Goal: Check status: Check status

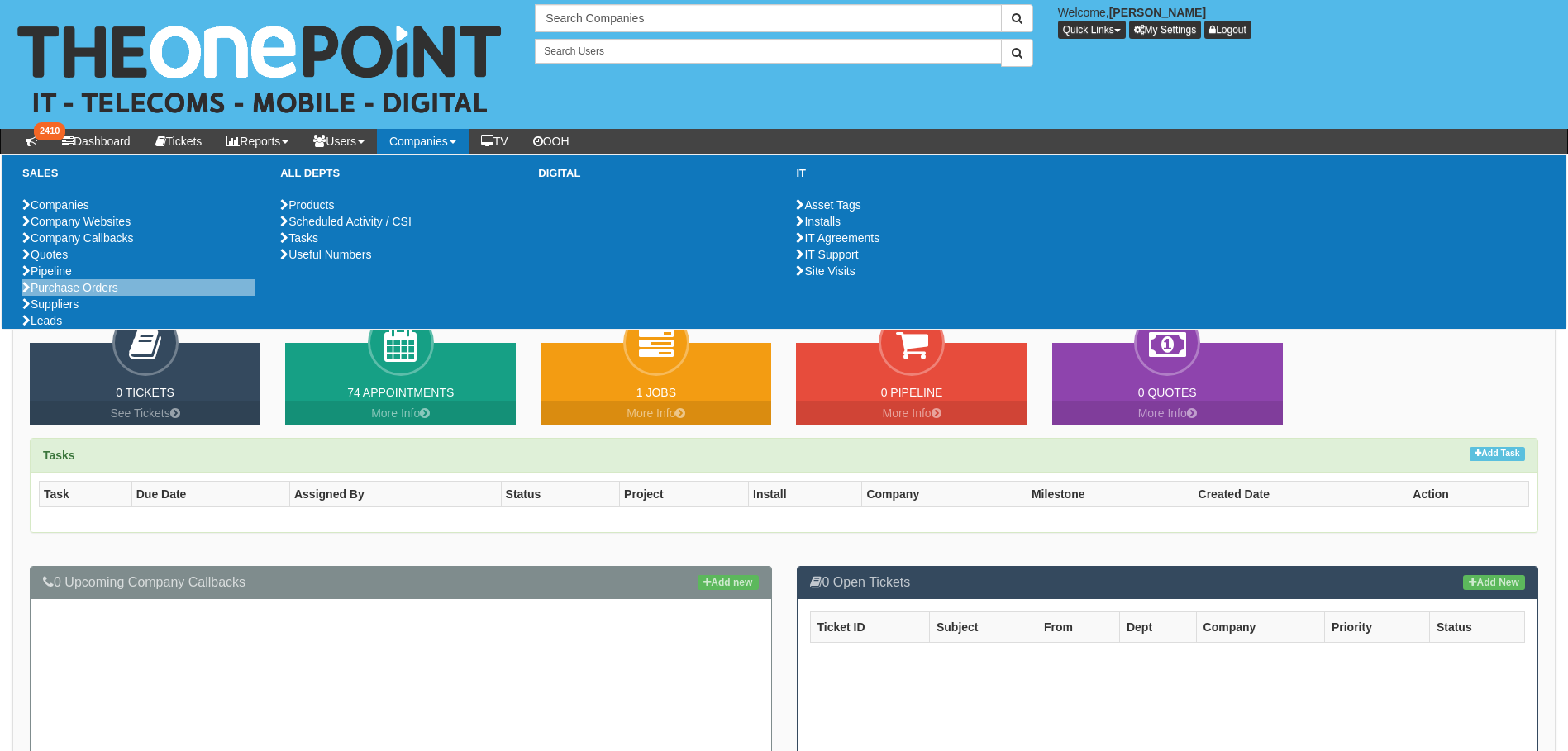
click at [92, 296] on li "Purchase Orders" at bounding box center [138, 287] width 233 height 16
click at [91, 294] on link "Purchase Orders" at bounding box center [70, 288] width 96 height 14
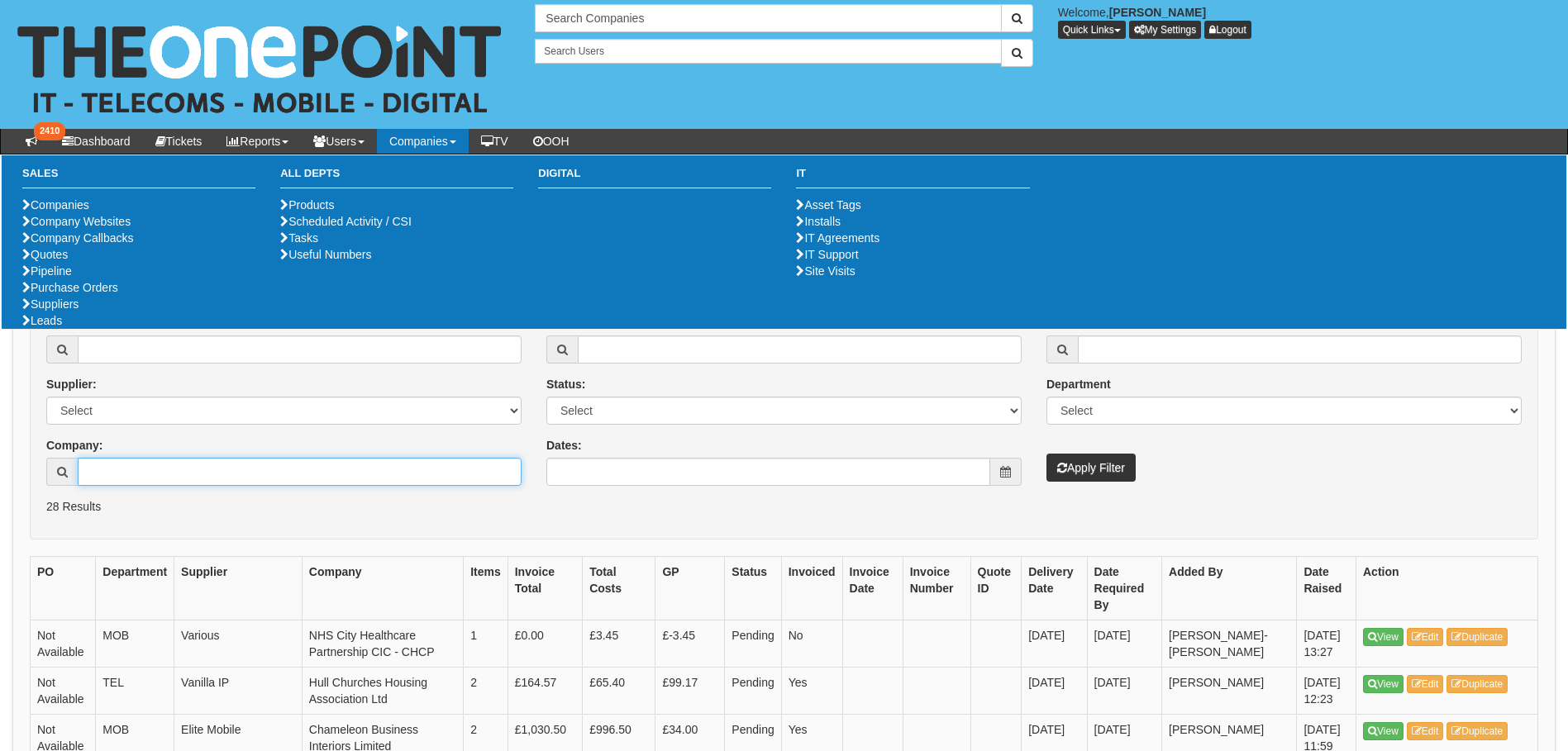
click at [132, 474] on input "Company:" at bounding box center [299, 472] width 444 height 28
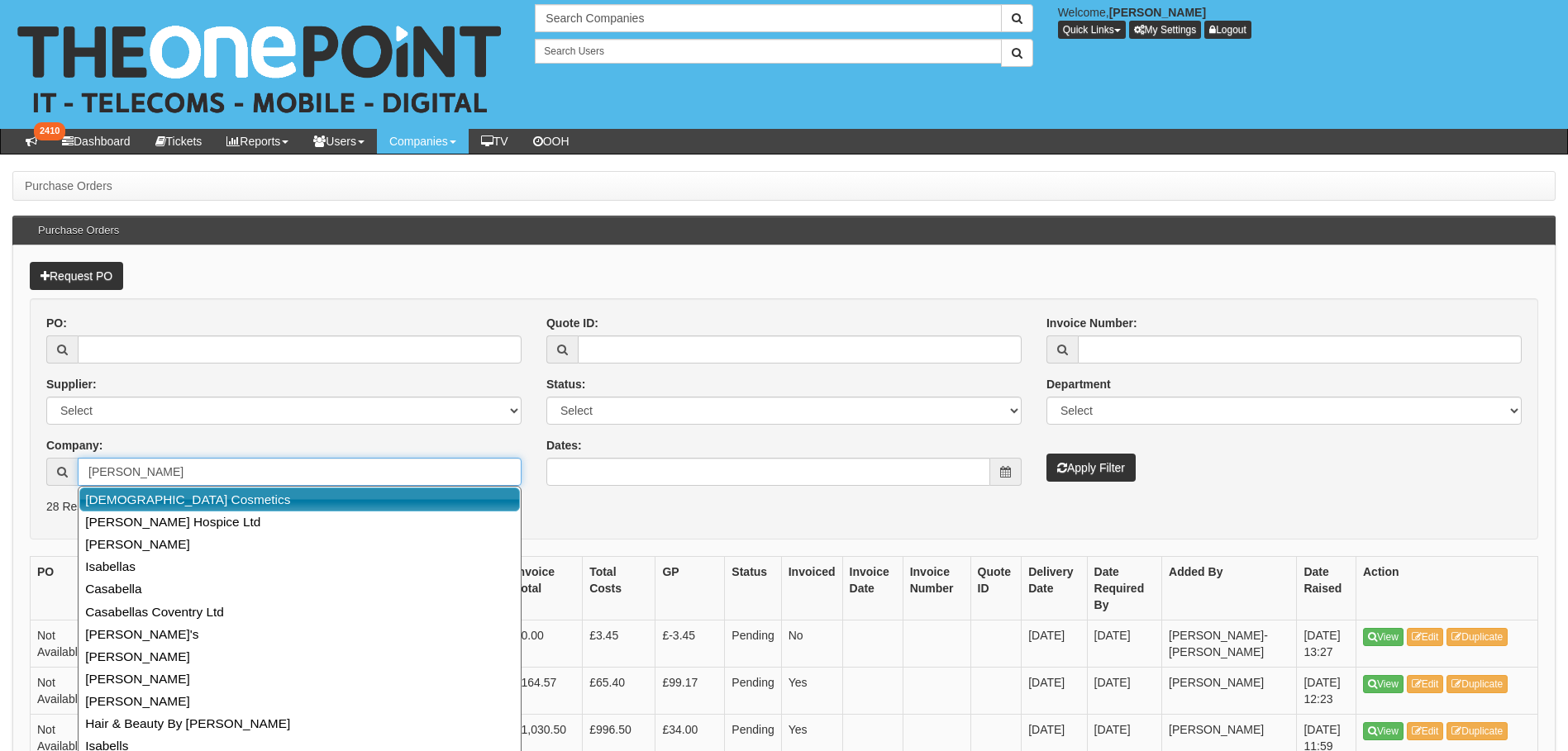
drag, startPoint x: 128, startPoint y: 499, endPoint x: 122, endPoint y: 485, distance: 15.2
click at [128, 499] on link "[DEMOGRAPHIC_DATA] Cosmetics" at bounding box center [300, 499] width 441 height 24
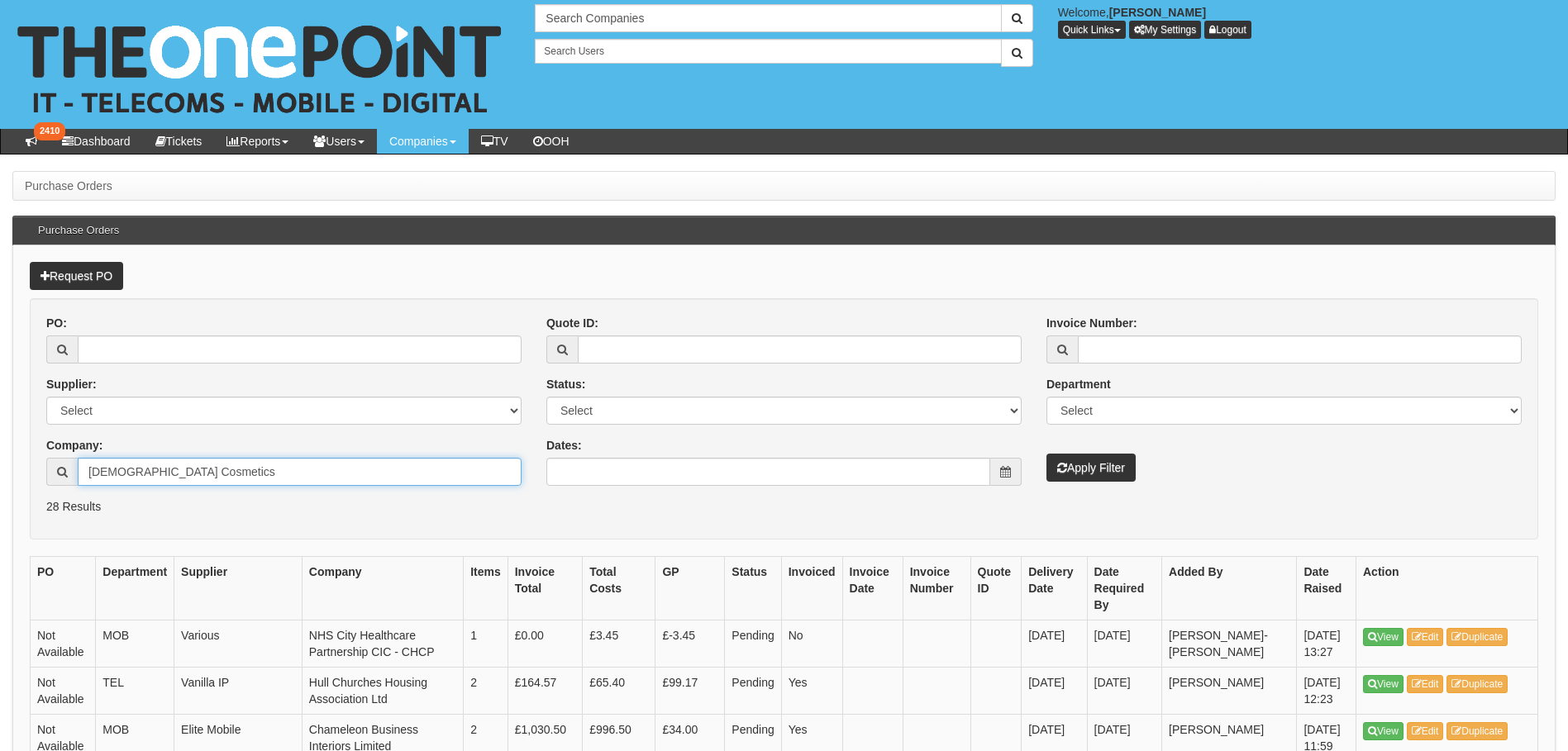
type input "Sabel Cosmetics"
click at [1115, 477] on button "Apply Filter" at bounding box center [1090, 467] width 89 height 28
click at [1114, 473] on button "Apply Filter" at bounding box center [1090, 467] width 89 height 28
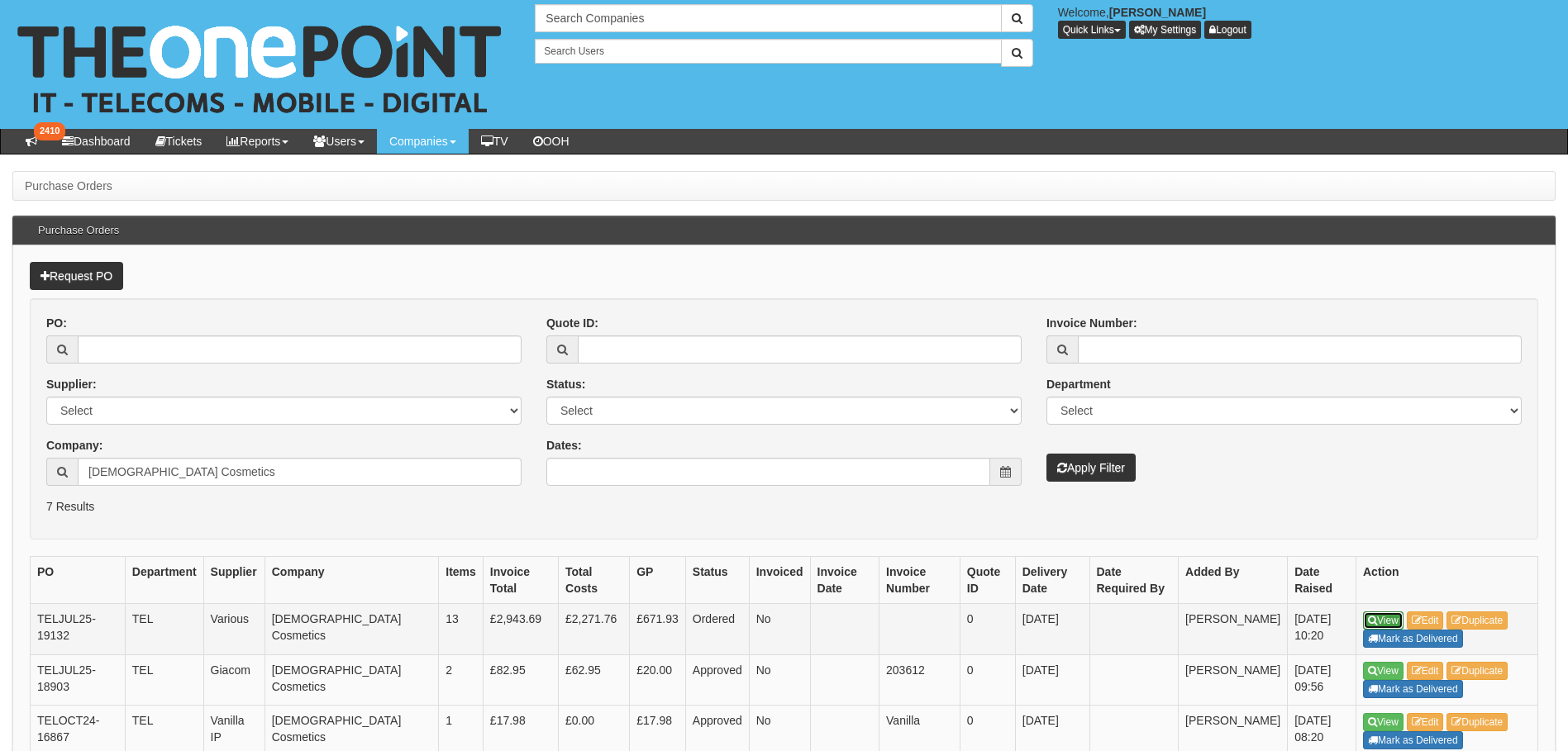
click at [1380, 620] on link "View" at bounding box center [1383, 621] width 41 height 18
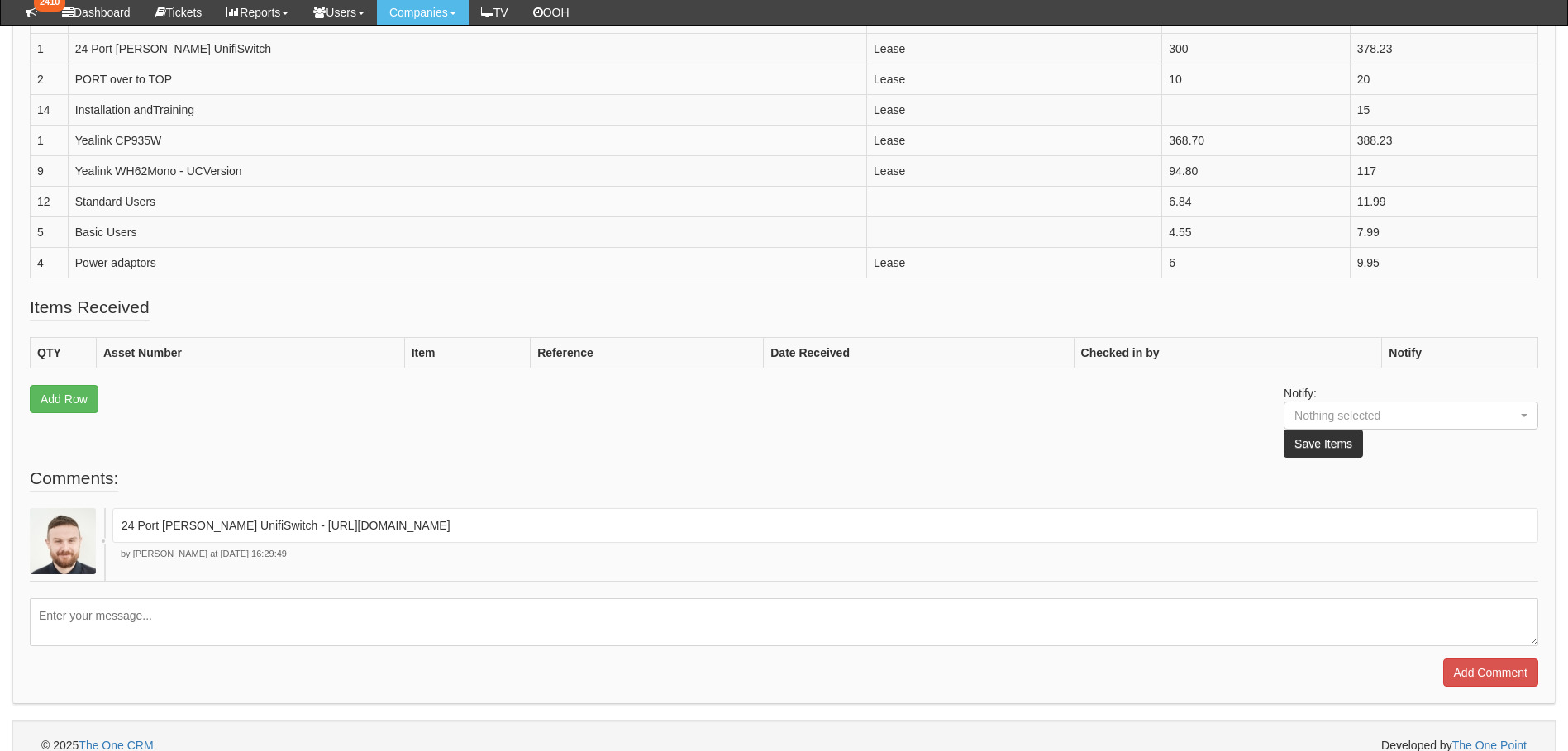
scroll to position [812, 0]
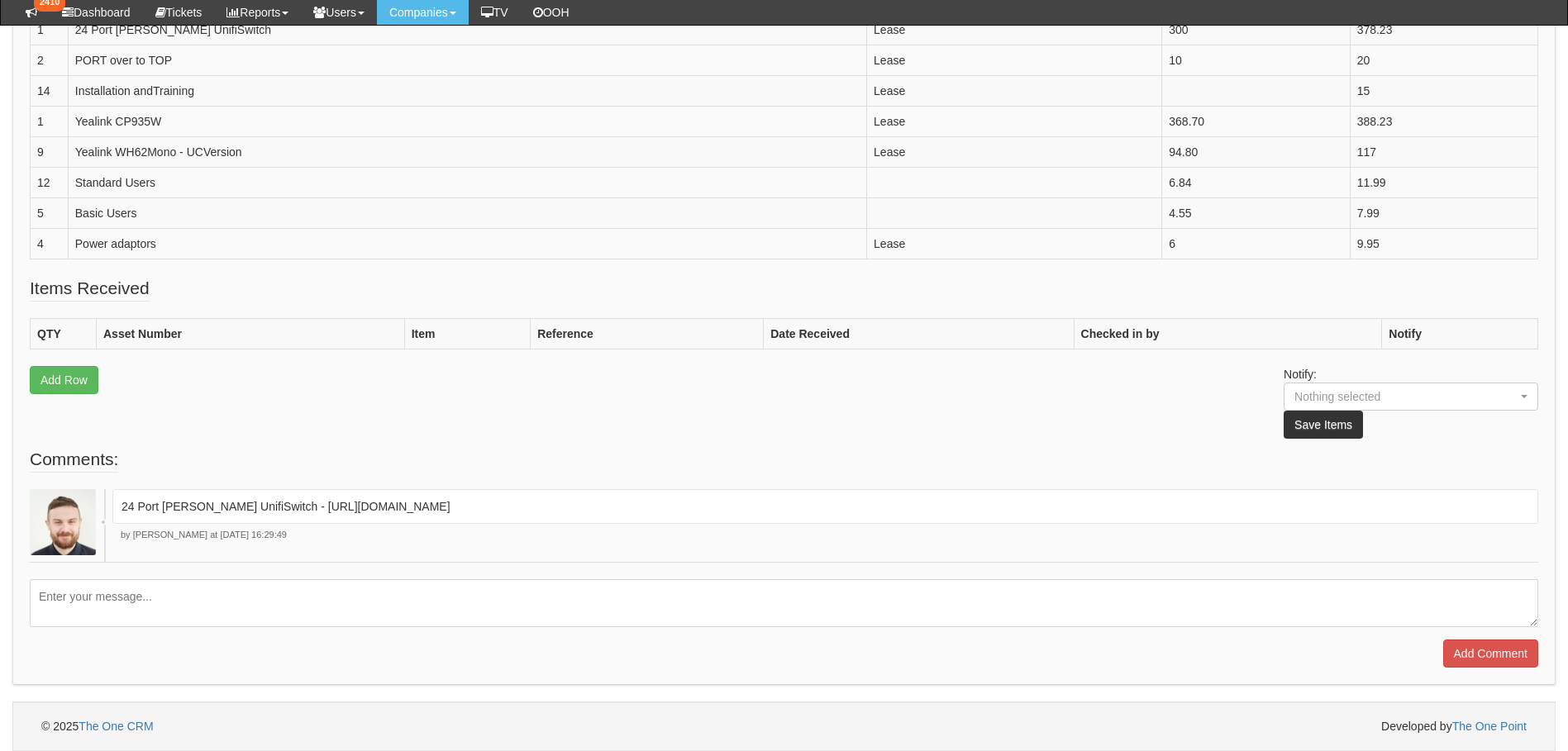
click at [144, 604] on textarea at bounding box center [784, 603] width 1508 height 48
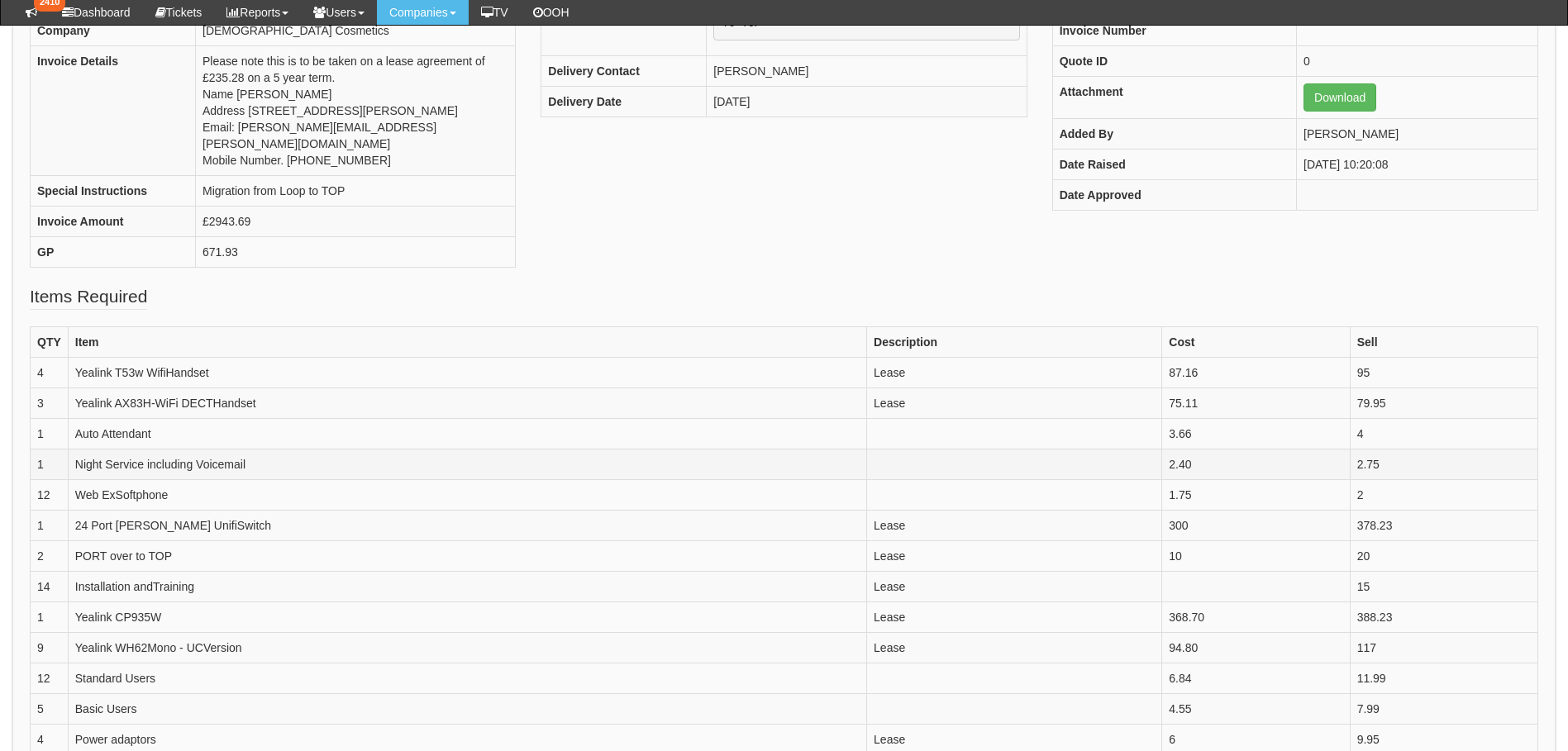
scroll to position [0, 0]
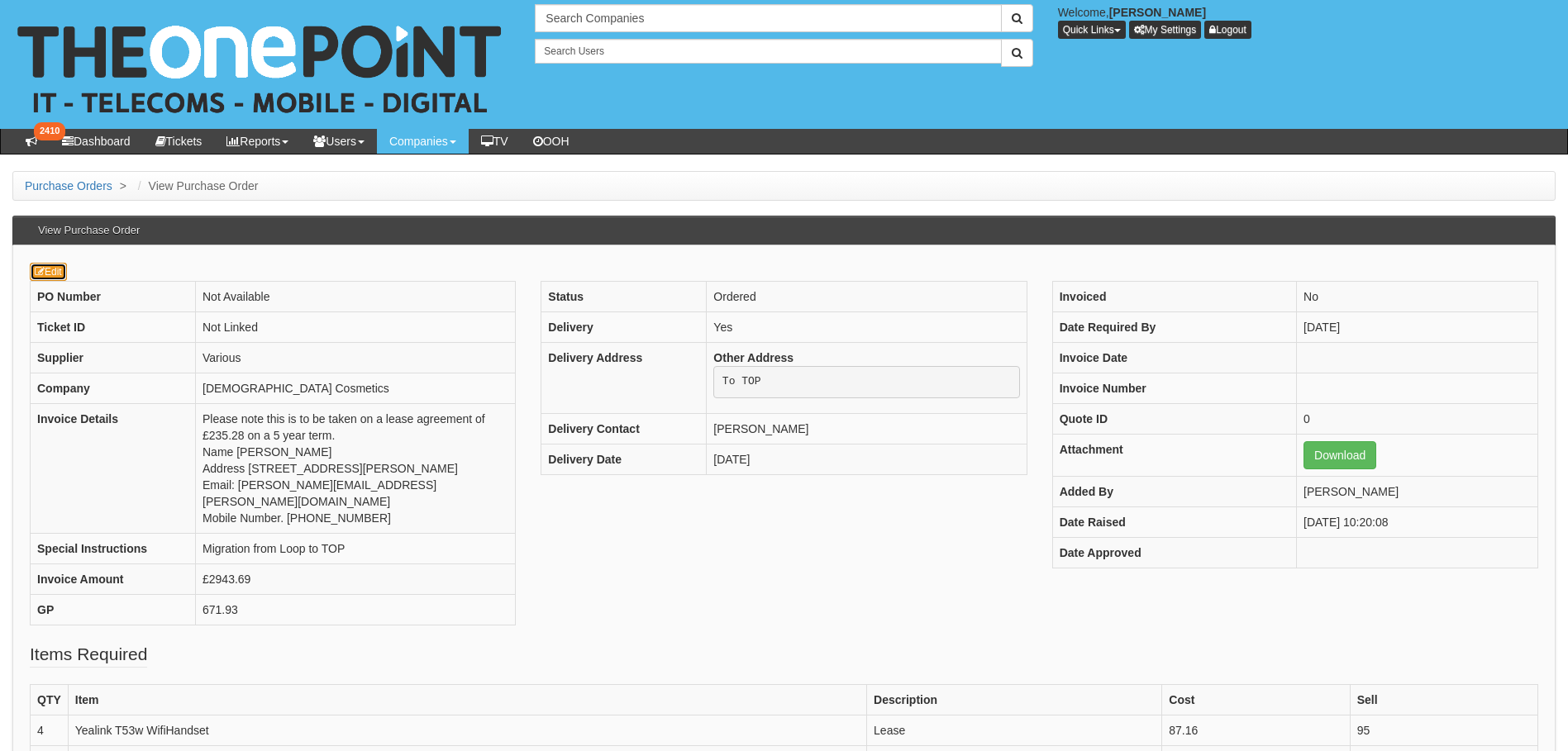
click at [66, 273] on link "Edit" at bounding box center [48, 272] width 37 height 18
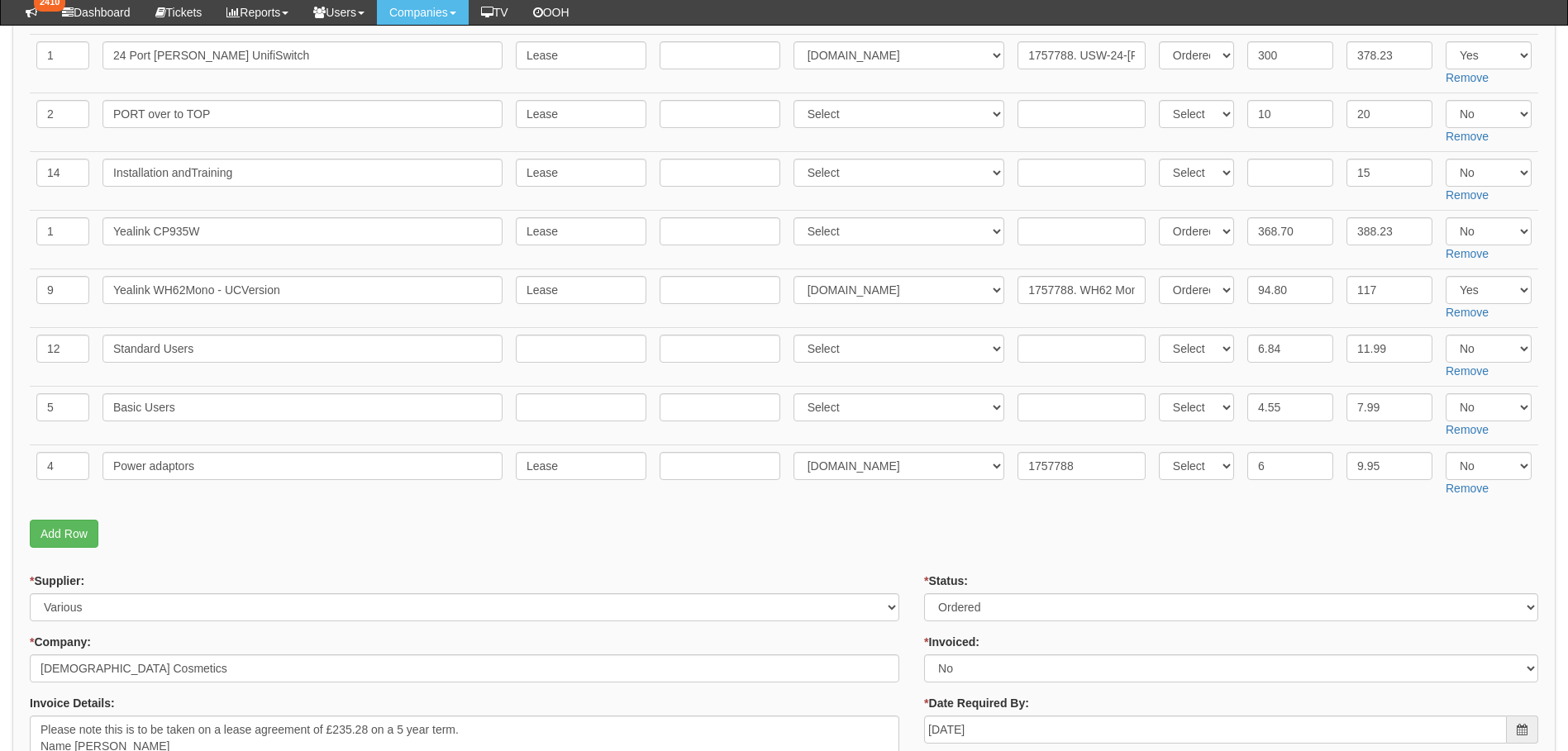
scroll to position [826, 0]
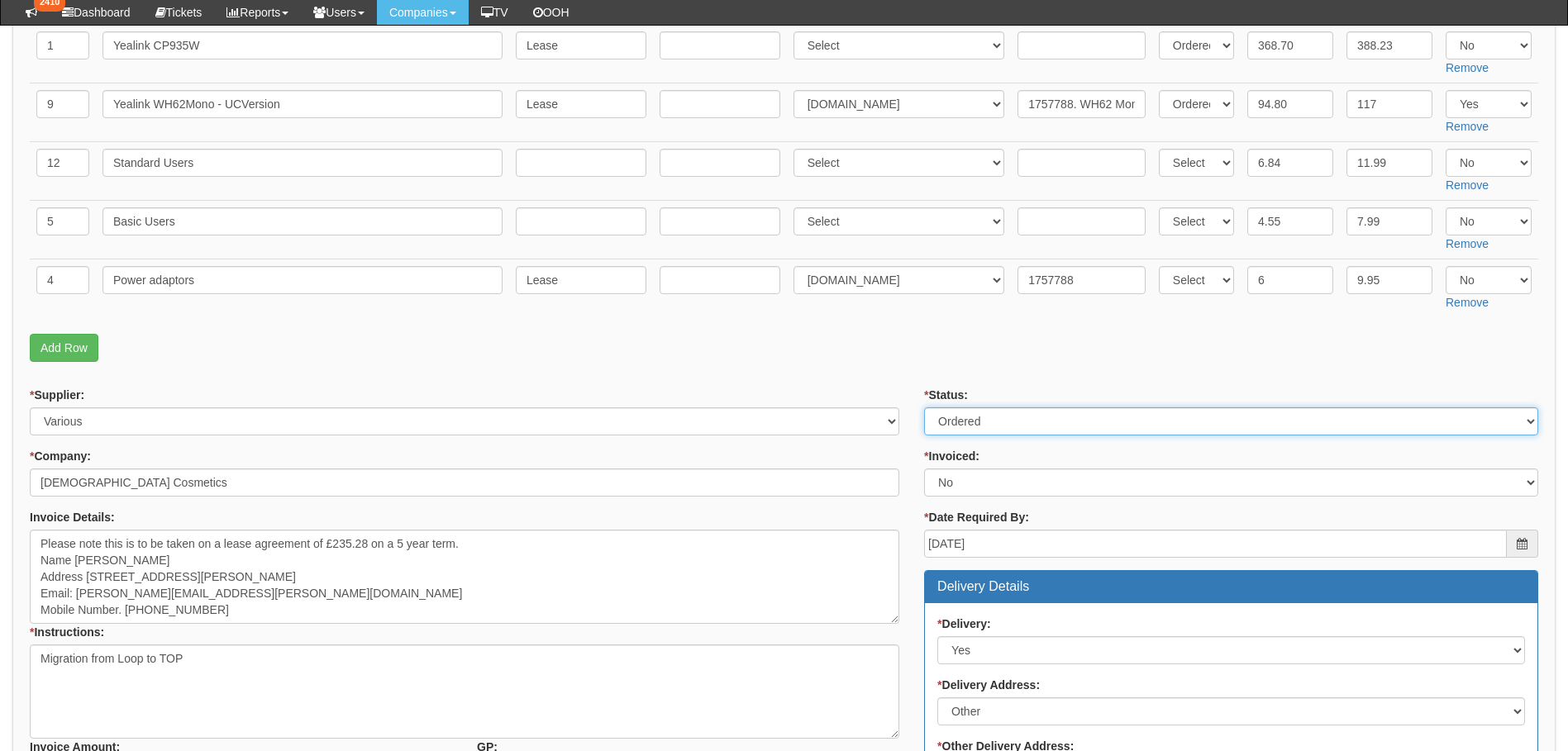
click at [993, 425] on select "Select Approved Completed Delivered Invoiced Ordered Ordered to site Part Order…" at bounding box center [1231, 420] width 614 height 28
select select "6"
click at [924, 407] on select "Select Approved Completed Delivered Invoiced Ordered Ordered to site Part Order…" at bounding box center [1231, 420] width 614 height 28
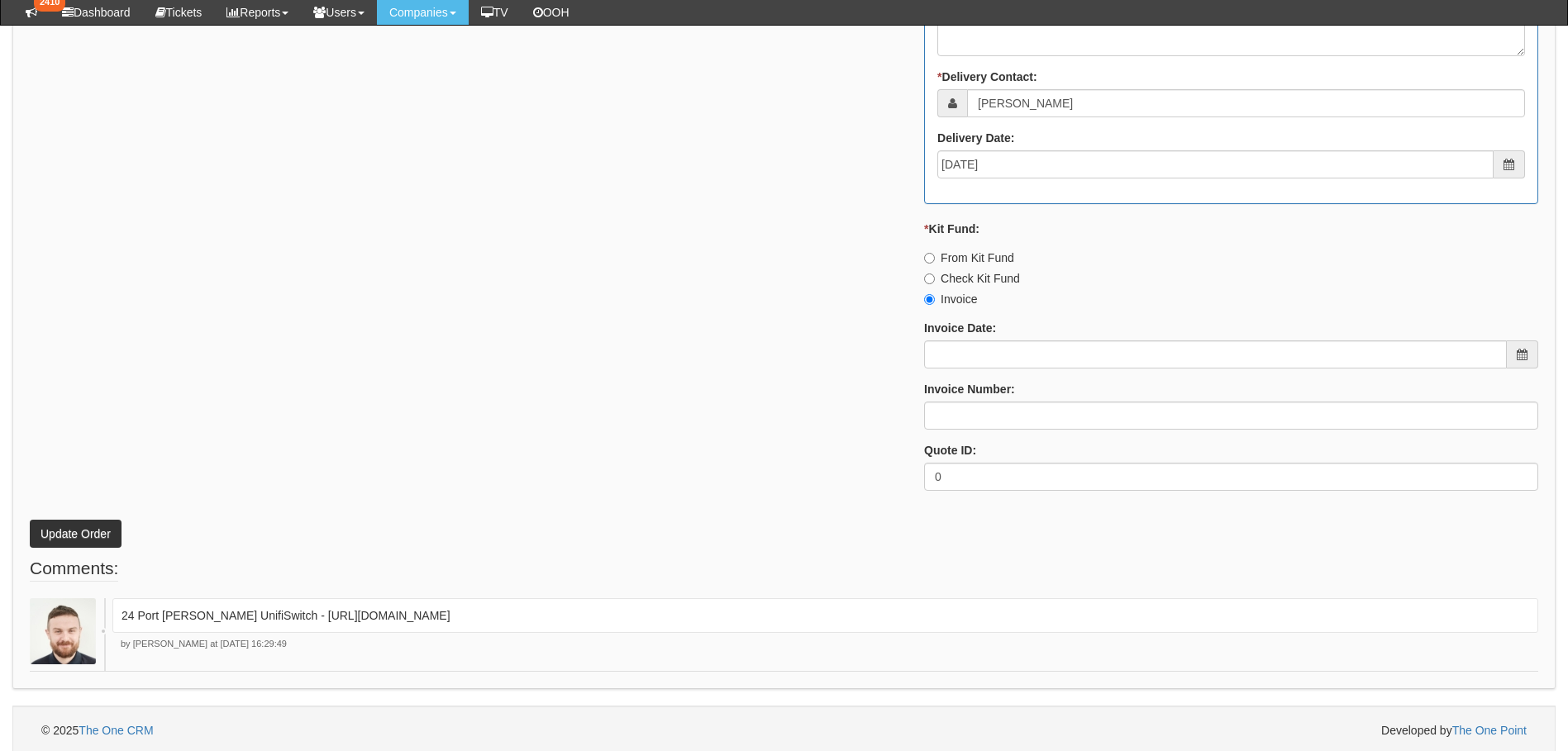
scroll to position [1627, 0]
click at [72, 537] on button "Update Order" at bounding box center [75, 529] width 92 height 28
click at [77, 518] on button "Update Order" at bounding box center [75, 529] width 92 height 28
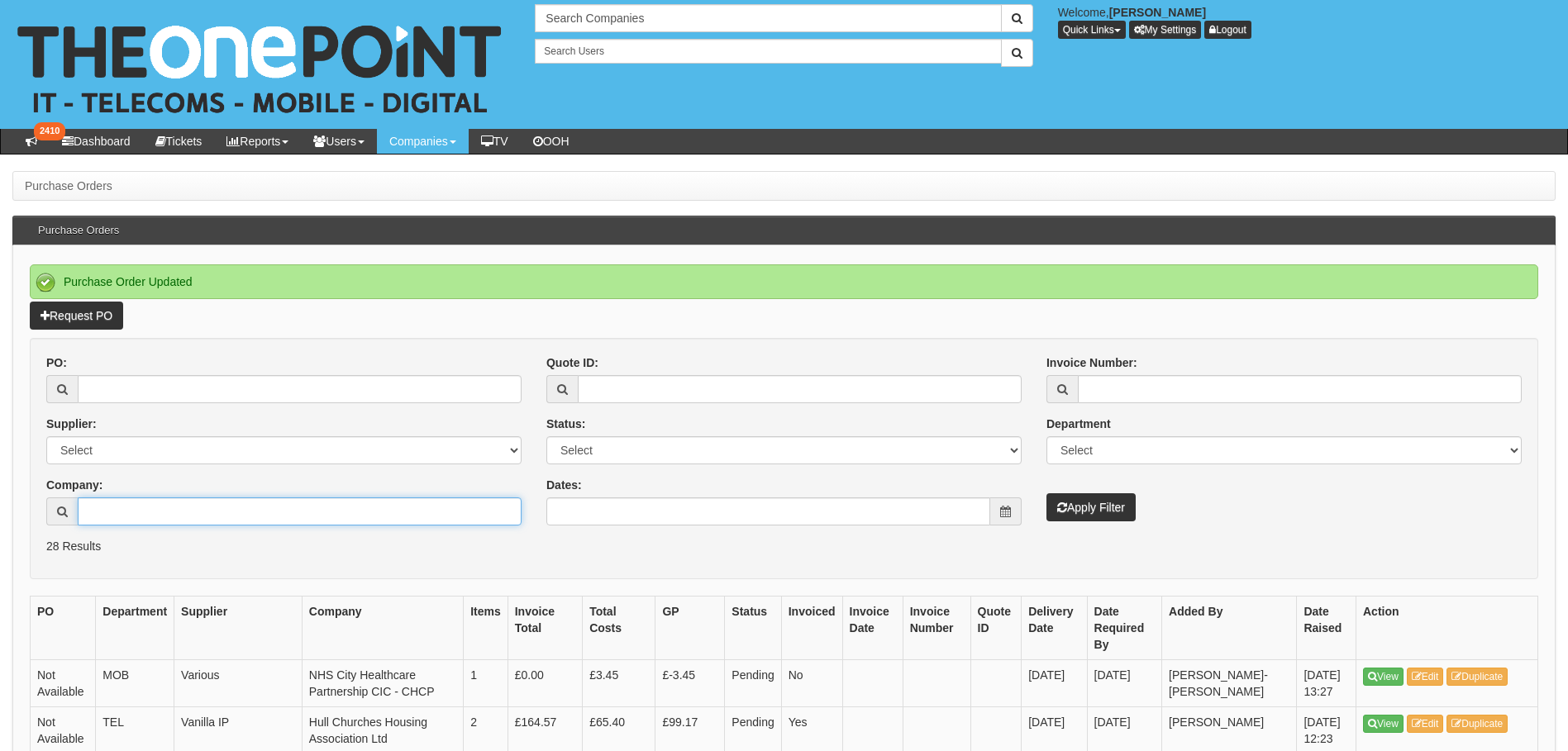
click at [190, 522] on input "Company:" at bounding box center [299, 511] width 444 height 28
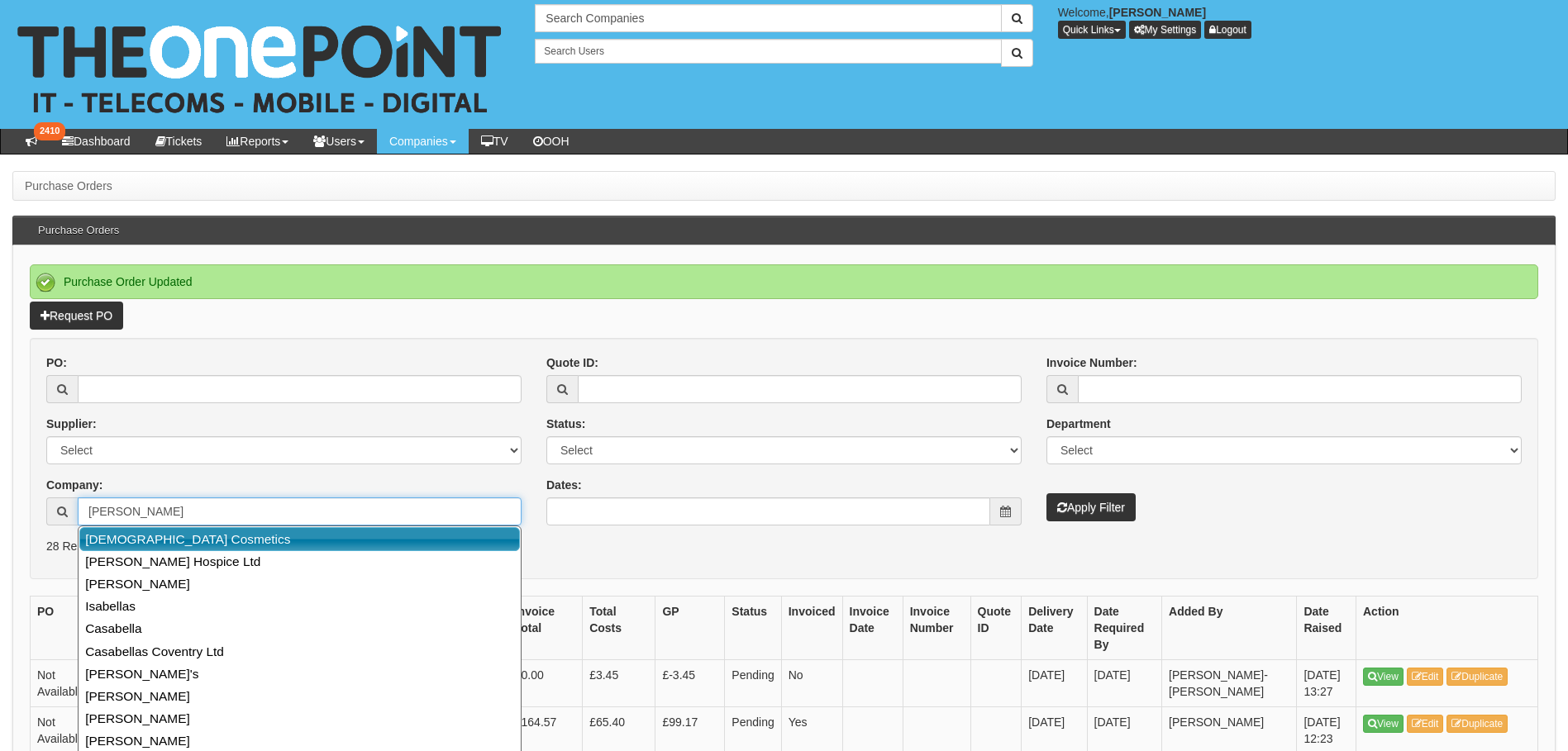
click at [163, 534] on link "[DEMOGRAPHIC_DATA] Cosmetics" at bounding box center [300, 538] width 441 height 24
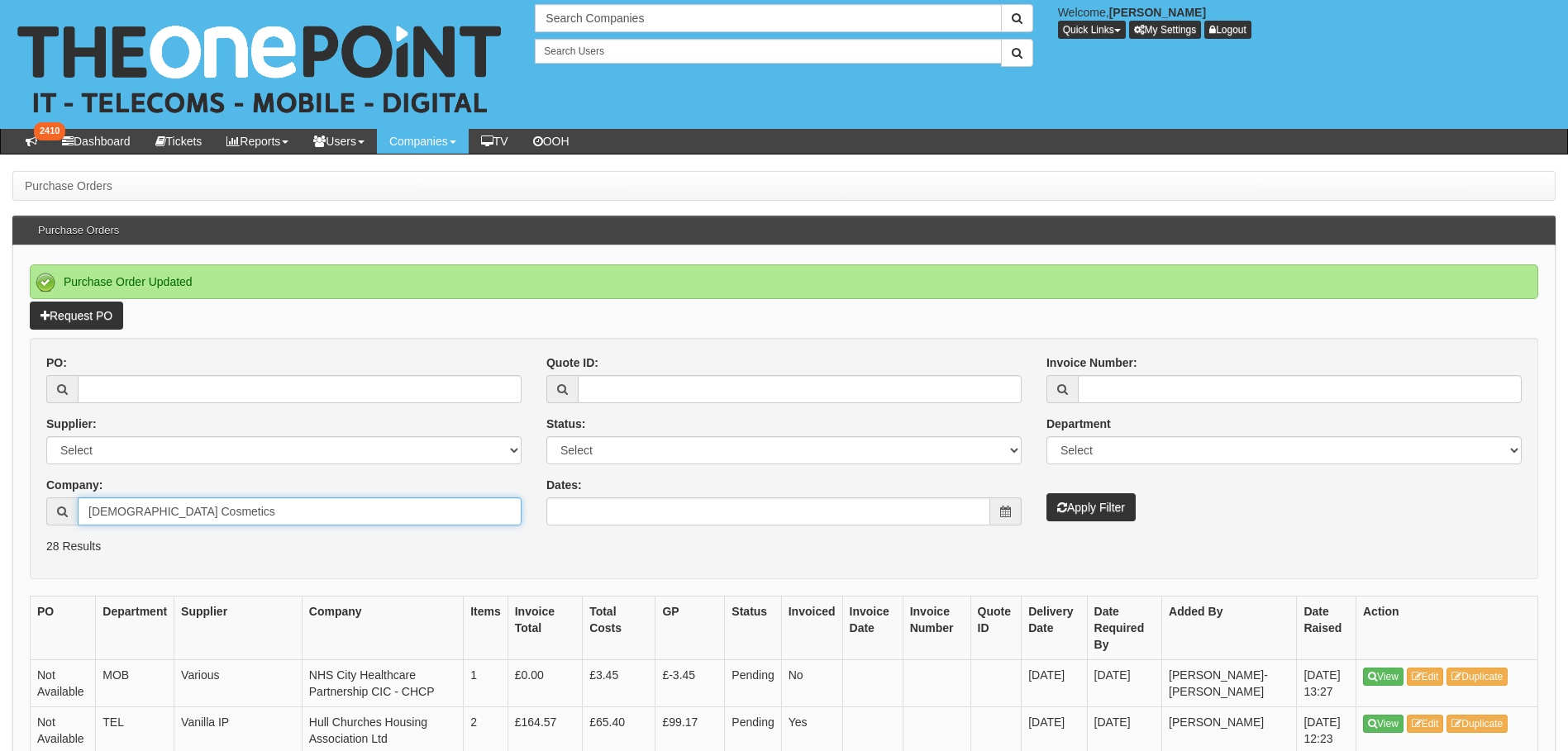
type input "[DEMOGRAPHIC_DATA] Cosmetics"
click at [1113, 510] on button "Apply Filter" at bounding box center [1090, 506] width 89 height 28
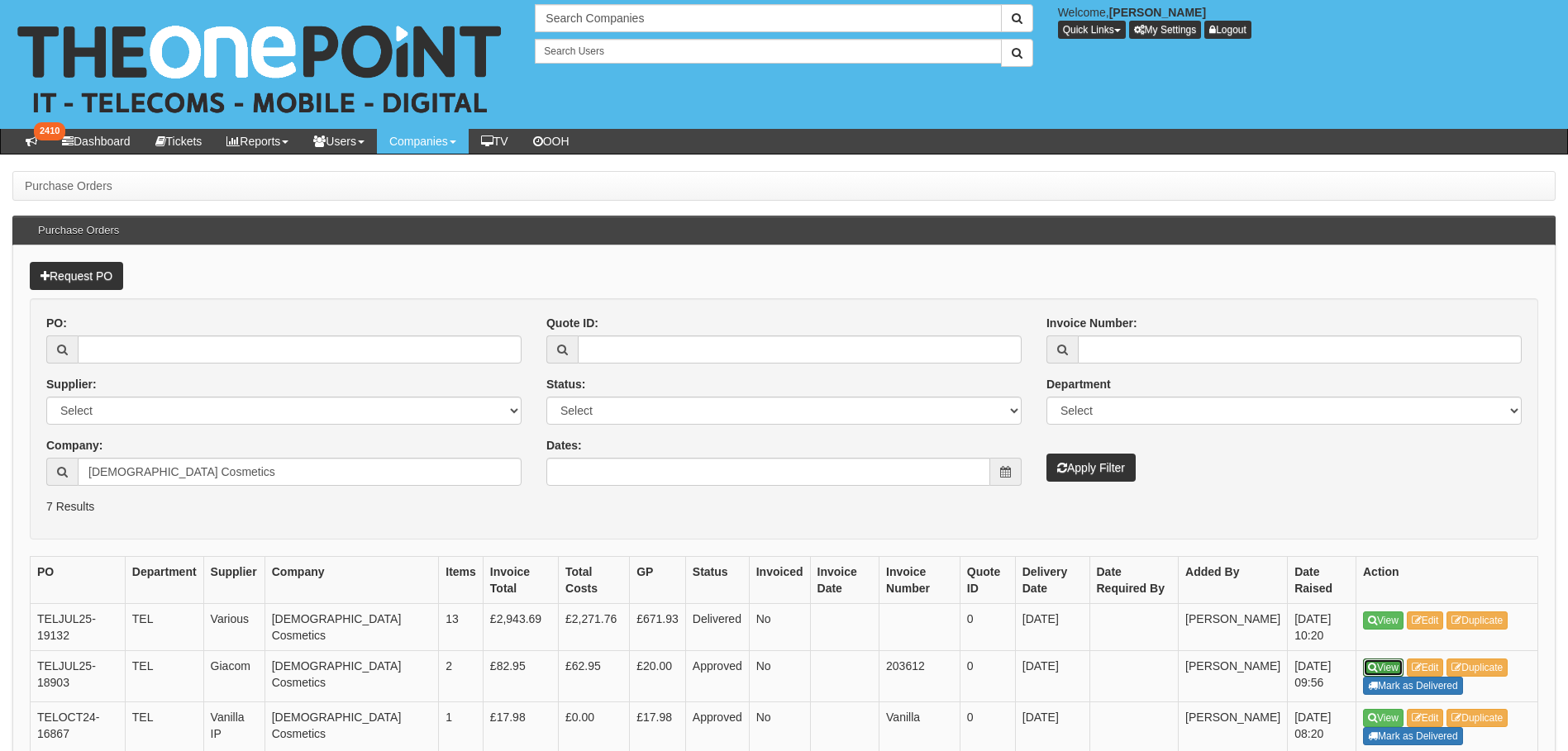
click at [1379, 664] on link "View" at bounding box center [1383, 667] width 41 height 18
click at [1393, 617] on link "View" at bounding box center [1383, 621] width 41 height 18
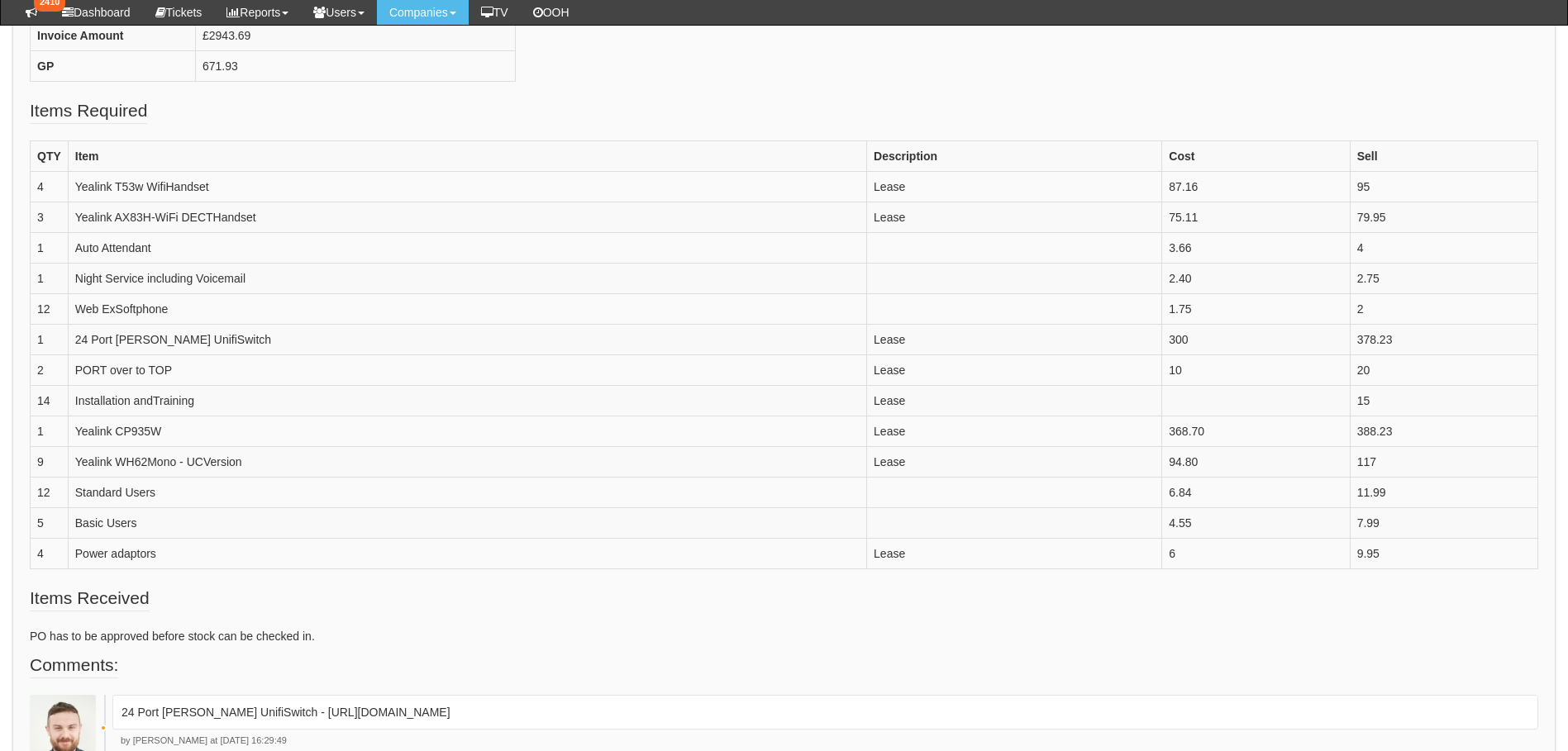
scroll to position [661, 0]
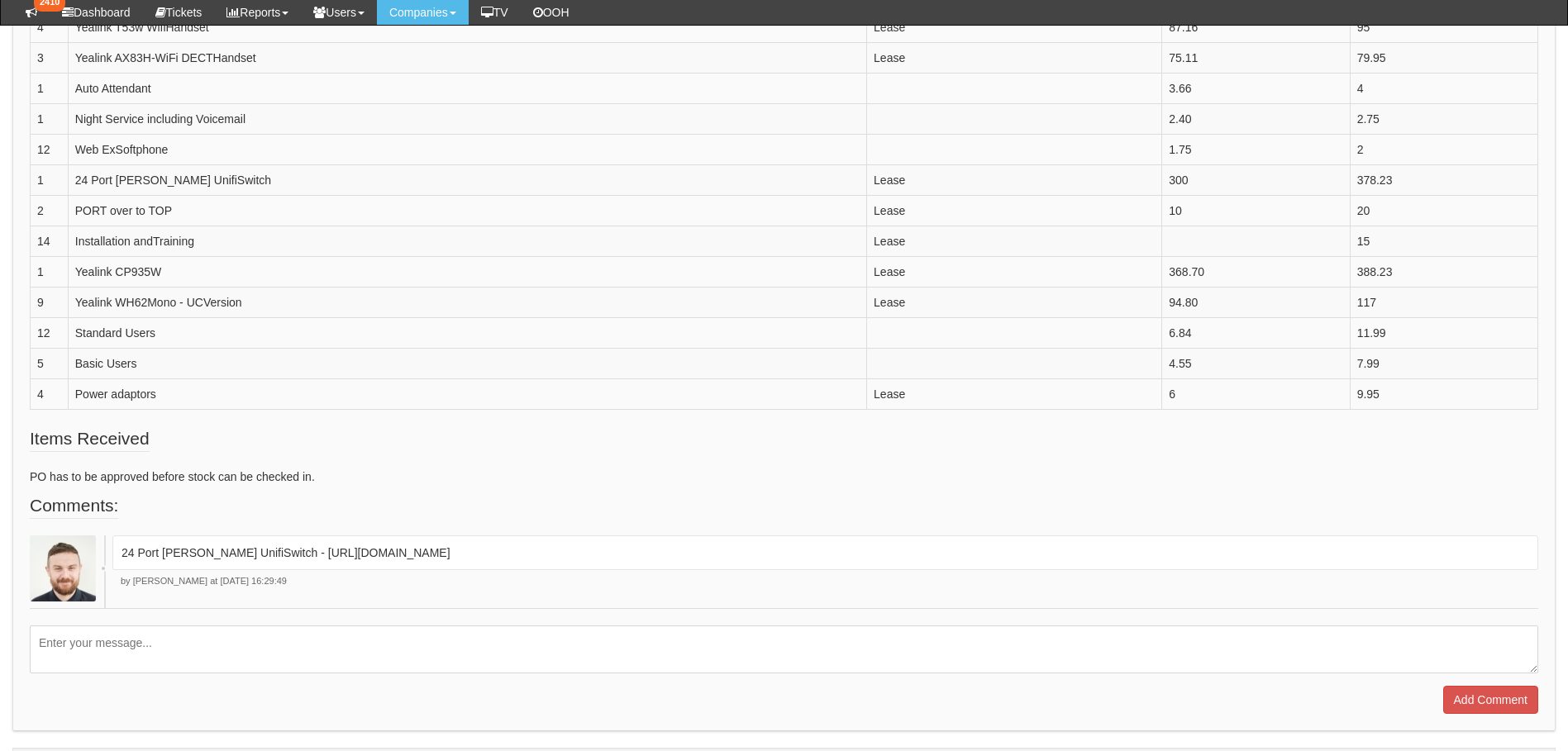
click at [145, 642] on textarea at bounding box center [784, 650] width 1508 height 48
type textarea "I"
type textarea "Project completed"
click at [1469, 687] on input "Add Comment" at bounding box center [1491, 700] width 95 height 28
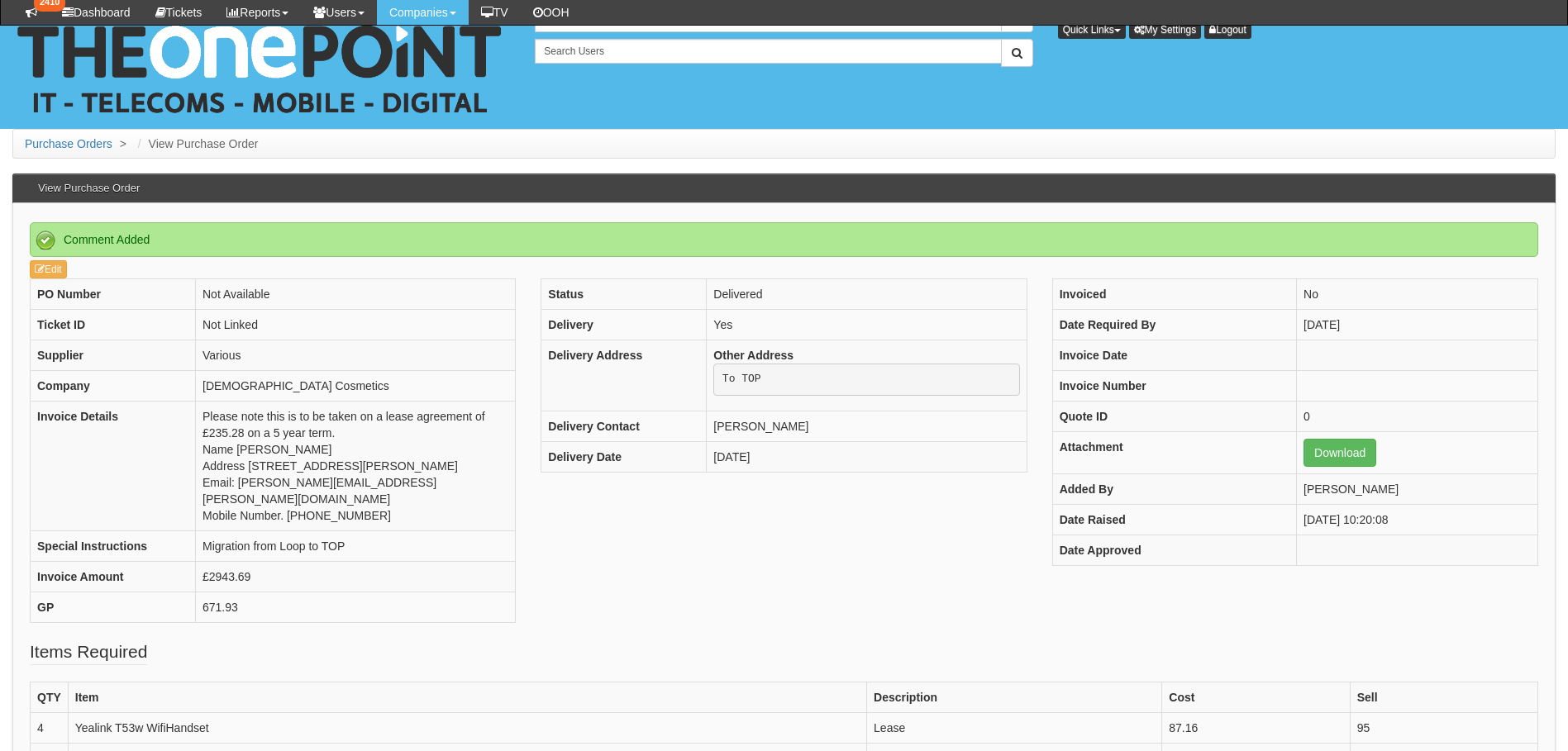
scroll to position [834, 0]
